Goal: Task Accomplishment & Management: Complete application form

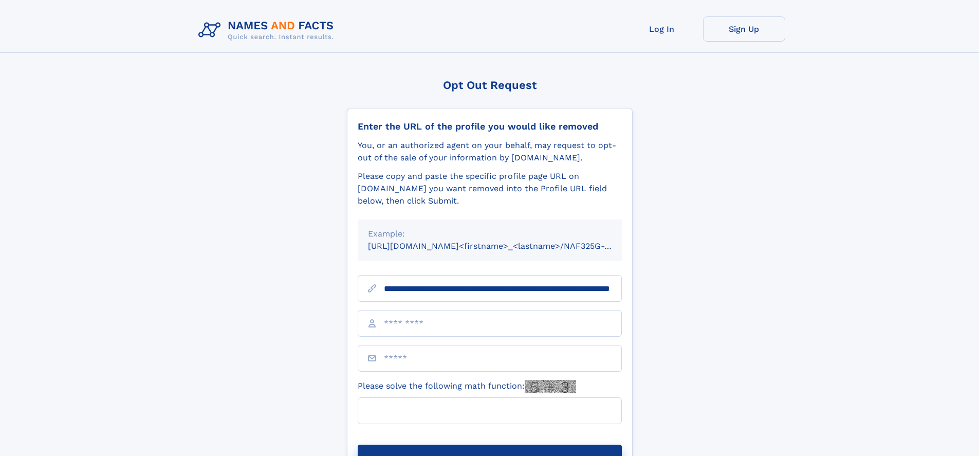
scroll to position [0, 113]
type input "**********"
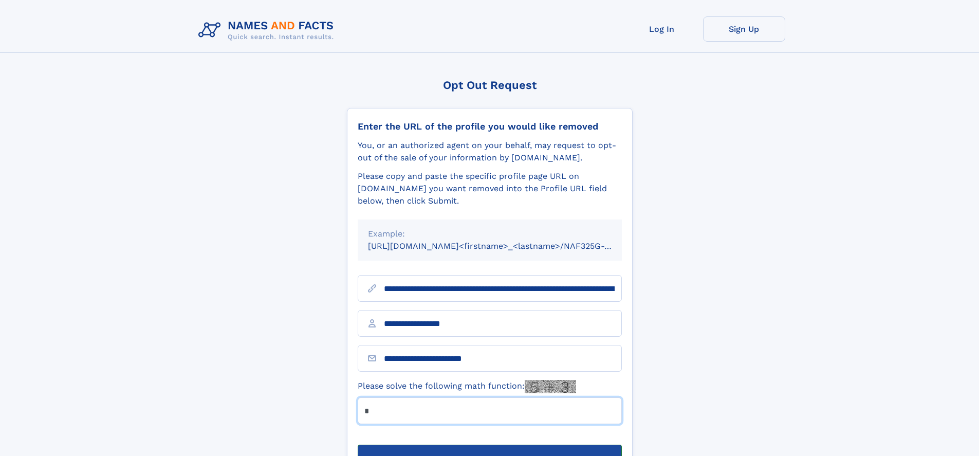
type input "*"
click at [489, 444] on button "Submit Opt Out Request" at bounding box center [490, 460] width 264 height 33
